Goal: Book appointment/travel/reservation

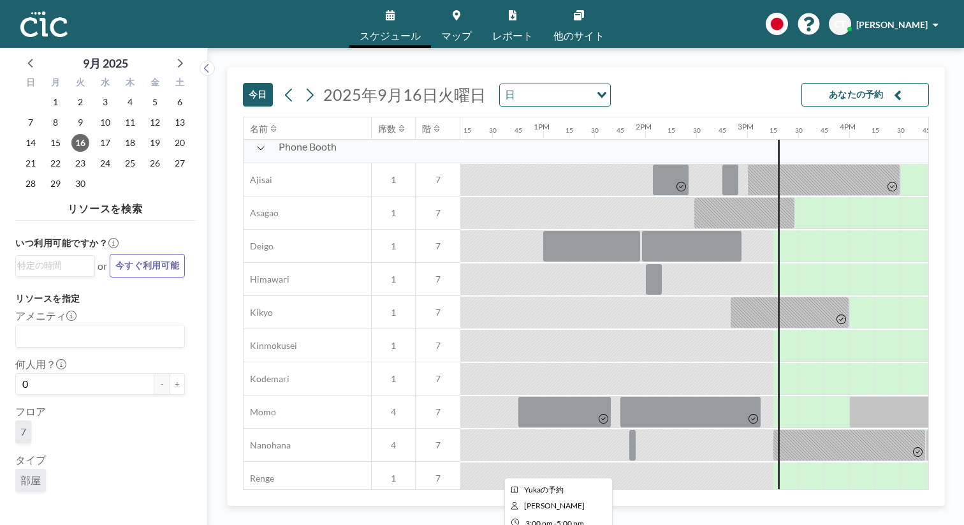
scroll to position [444, 1243]
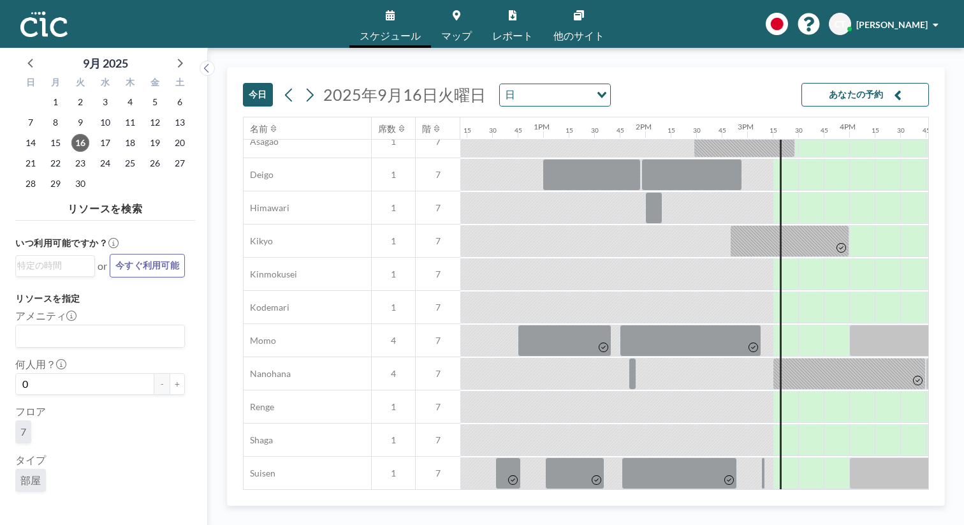
click at [457, 31] on span "マップ" at bounding box center [456, 36] width 31 height 10
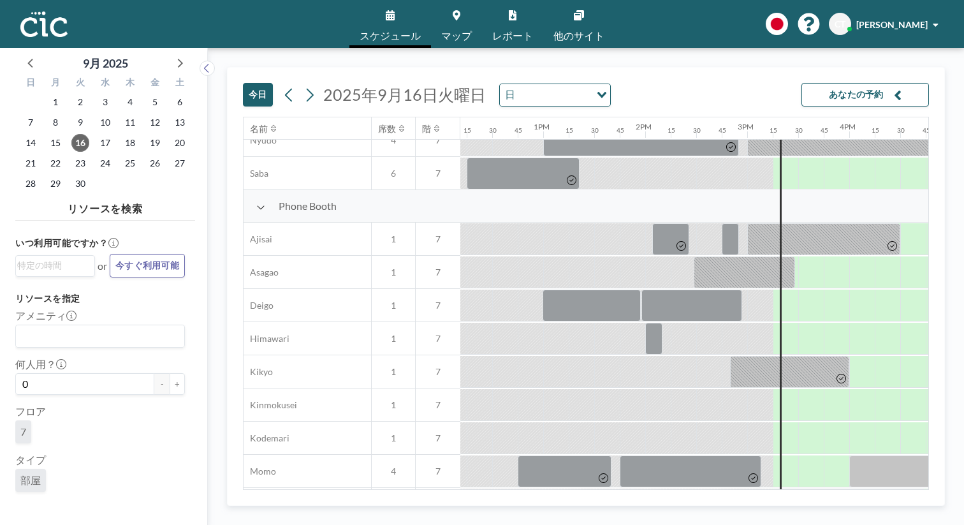
scroll to position [333, 1243]
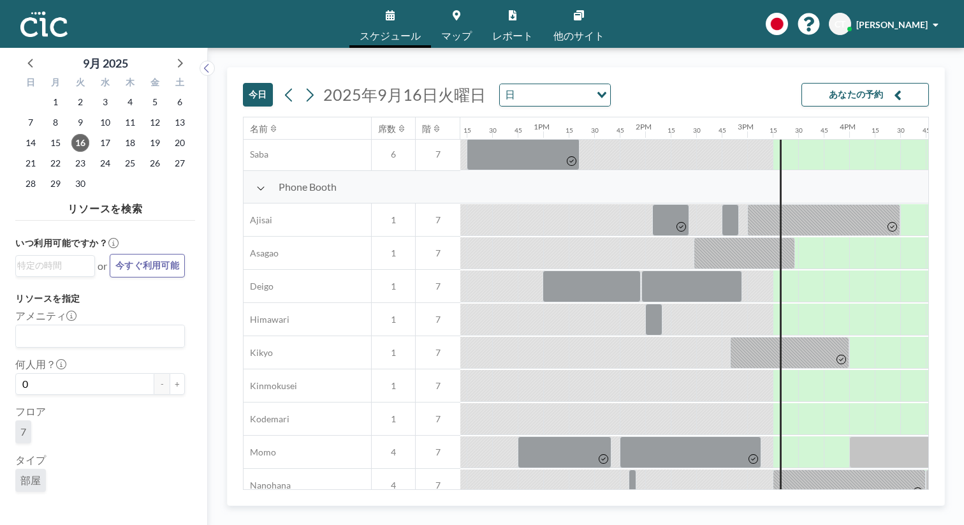
click at [458, 13] on icon at bounding box center [457, 15] width 8 height 10
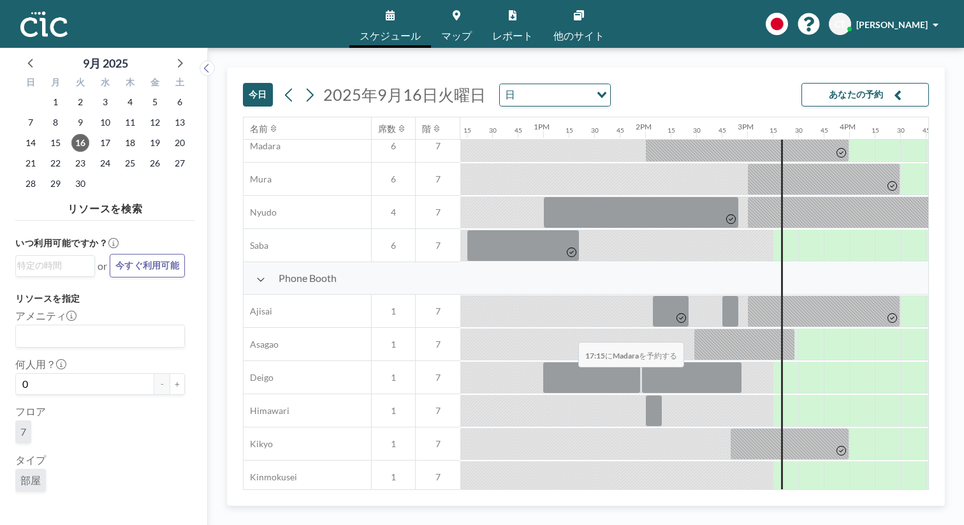
scroll to position [251, 1243]
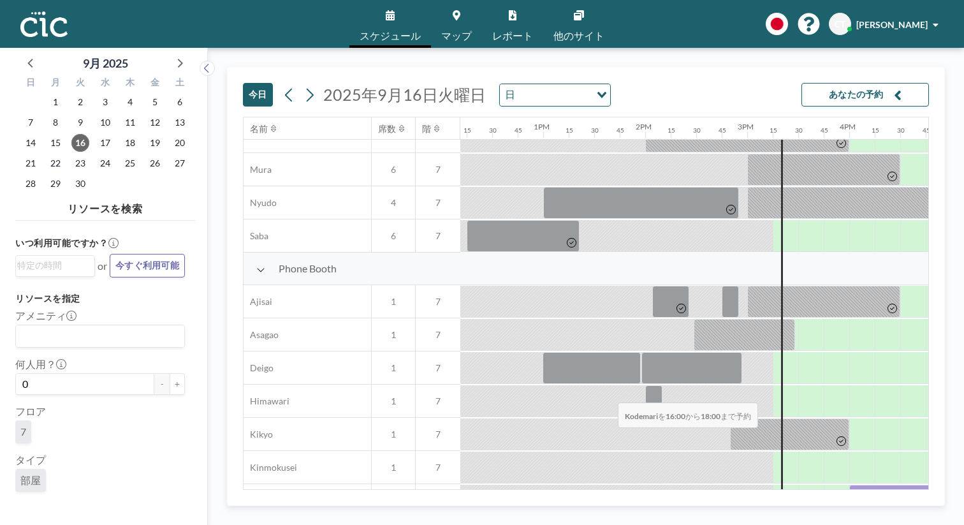
drag, startPoint x: 467, startPoint y: 364, endPoint x: 614, endPoint y: 372, distance: 146.9
click at [849, 485] on div at bounding box center [951, 501] width 204 height 32
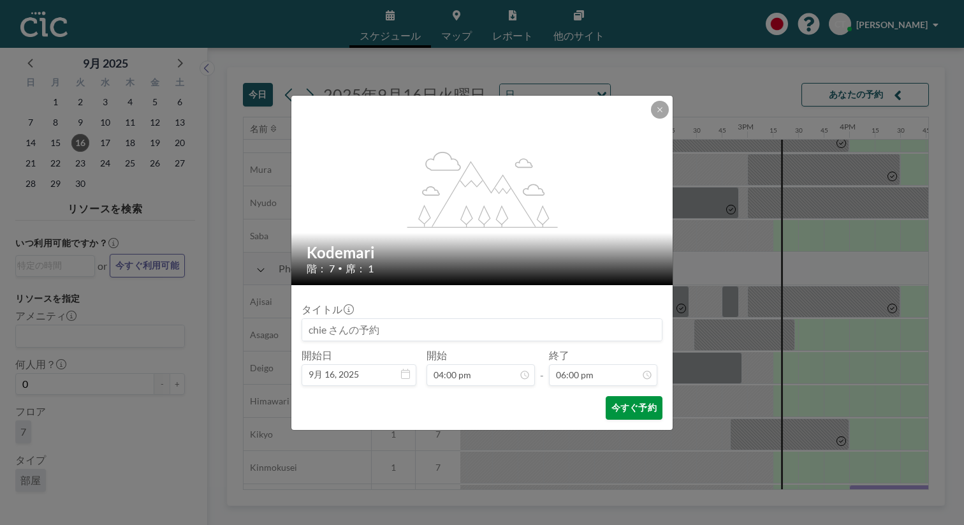
click at [612, 396] on button "今すぐ予約" at bounding box center [634, 408] width 57 height 24
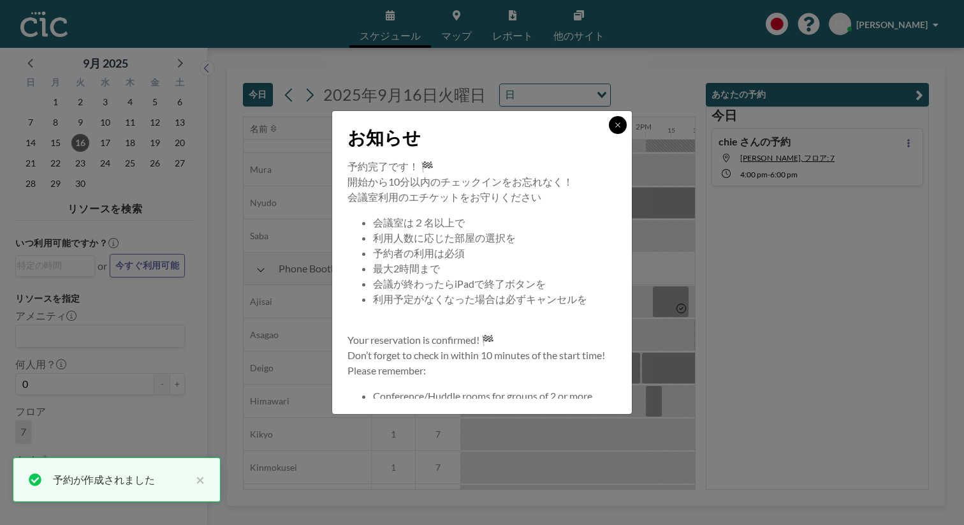
click at [614, 129] on icon at bounding box center [618, 125] width 8 height 8
